Goal: Task Accomplishment & Management: Use online tool/utility

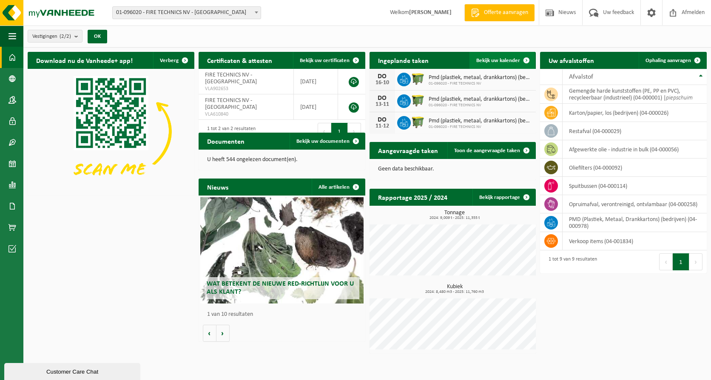
click at [508, 56] on link "Bekijk uw kalender" at bounding box center [501, 60] width 65 height 17
click at [668, 62] on span "Ophaling aanvragen" at bounding box center [667, 61] width 45 height 6
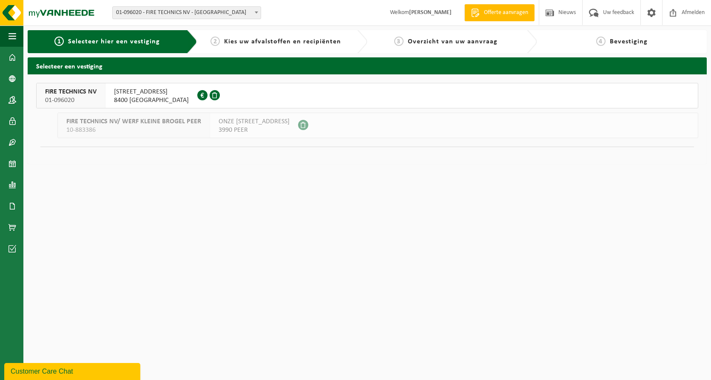
click at [130, 99] on span "8400 OOSTENDE" at bounding box center [151, 100] width 75 height 9
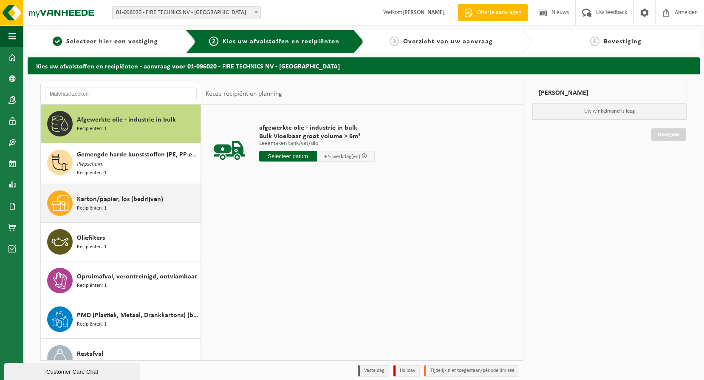
click at [142, 197] on span "Karton/papier, los (bedrijven)" at bounding box center [120, 199] width 86 height 10
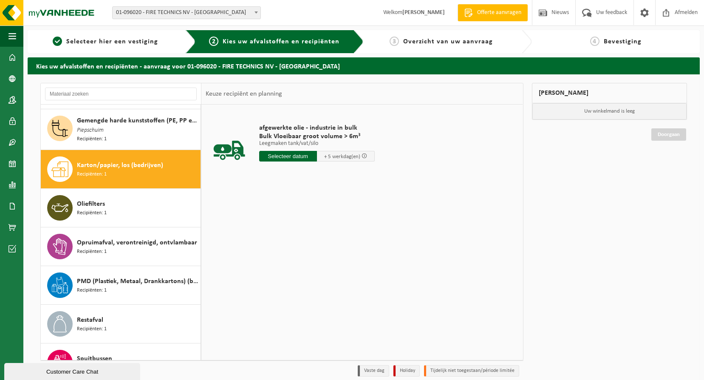
scroll to position [54, 0]
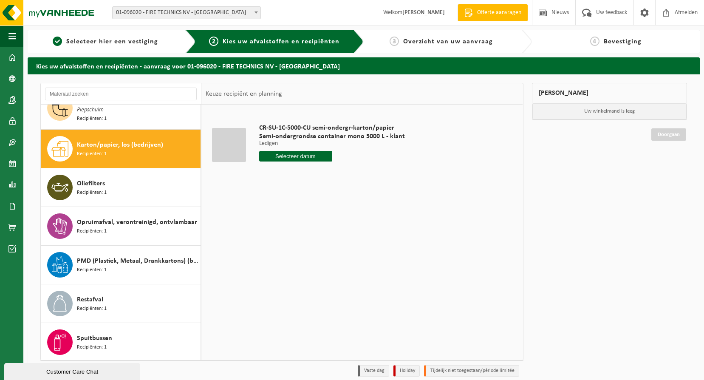
click at [278, 157] on input "text" at bounding box center [295, 156] width 73 height 11
click at [282, 230] on div "14" at bounding box center [282, 232] width 15 height 14
type input "Van 2025-10-14"
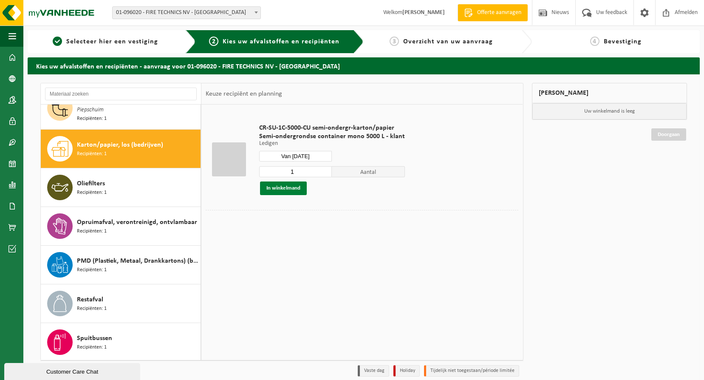
click at [284, 188] on button "In winkelmand" at bounding box center [283, 189] width 47 height 14
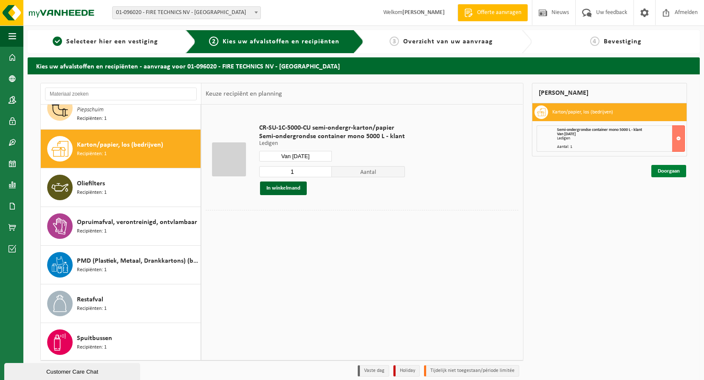
click at [660, 172] on link "Doorgaan" at bounding box center [669, 171] width 35 height 12
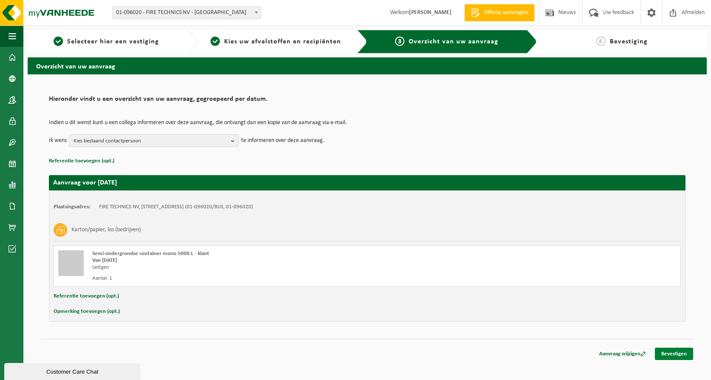
click at [673, 353] on link "Bevestigen" at bounding box center [674, 354] width 38 height 12
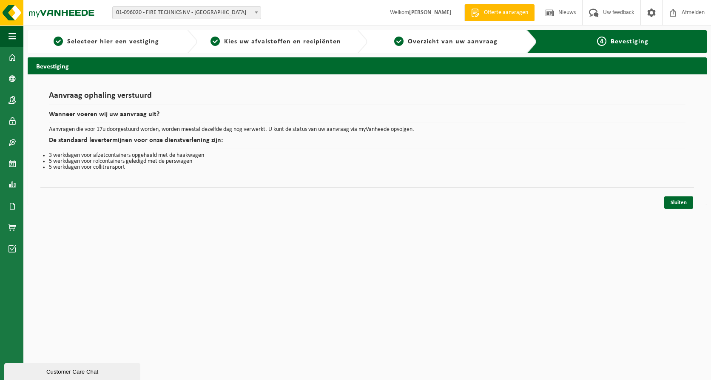
click at [350, 221] on html "Vestiging: 01-096020 - FIRE TECHNICS NV - OOSTENDE 10-883386 - FIRE TECHNICS NV…" at bounding box center [355, 190] width 711 height 380
